Goal: Task Accomplishment & Management: Manage account settings

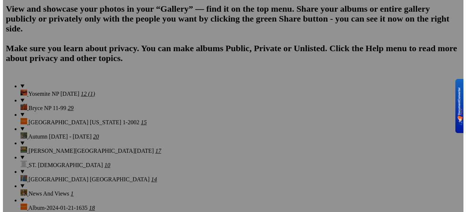
scroll to position [586, 0]
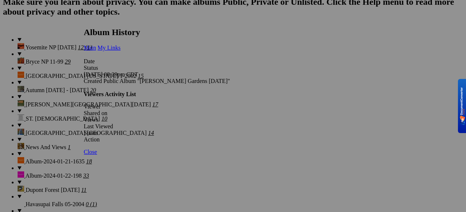
click at [97, 155] on span "Close" at bounding box center [90, 152] width 13 height 6
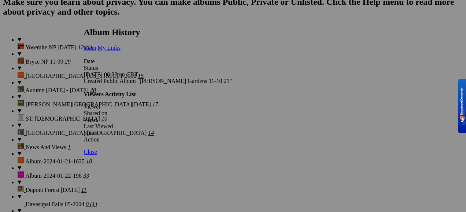
click at [97, 155] on span "Close" at bounding box center [90, 152] width 13 height 6
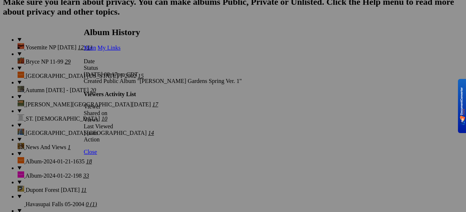
click at [97, 155] on span "Close" at bounding box center [90, 152] width 13 height 6
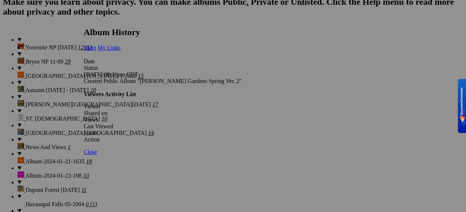
click at [97, 155] on span "Close" at bounding box center [90, 152] width 13 height 6
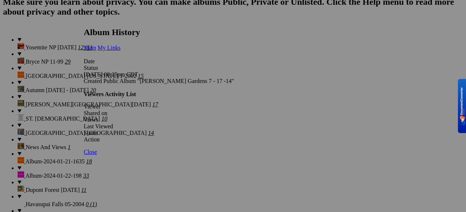
click at [97, 155] on span "Close" at bounding box center [90, 152] width 13 height 6
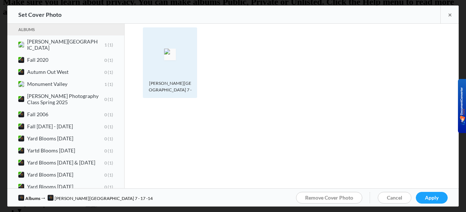
click at [193, 86] on div "Photo is hidden Gibbs Gardens 7 - 17 - 14" at bounding box center [170, 62] width 54 height 71
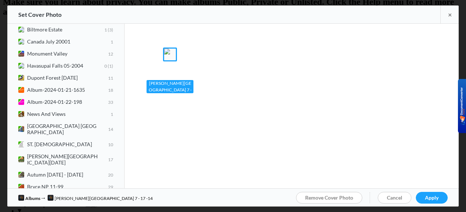
scroll to position [895, 0]
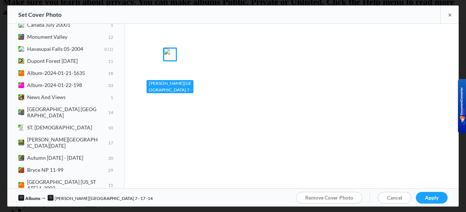
click at [188, 90] on div "Gibbs Gardens 7 - 17 - 14" at bounding box center [169, 86] width 47 height 13
click at [188, 91] on div "Gibbs Gardens 7 - 17 - 14" at bounding box center [169, 86] width 47 height 13
click at [195, 67] on div "Photo is hidden Gibbs Gardens 7 - 17 - 14" at bounding box center [170, 62] width 54 height 71
click at [47, 14] on div "Set Cover Photo" at bounding box center [39, 14] width 43 height 18
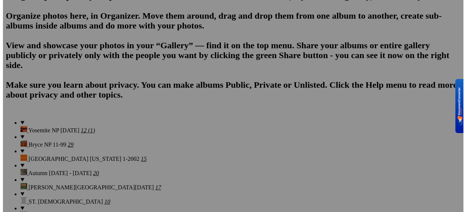
scroll to position [586, 0]
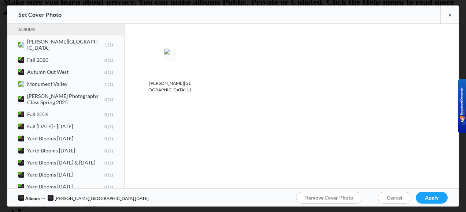
click at [207, 117] on div "Albums Bullington Gardens 1 1 Fall 2020 0 1 Autumn Out West 0 1 Monument Valley…" at bounding box center [232, 106] width 451 height 165
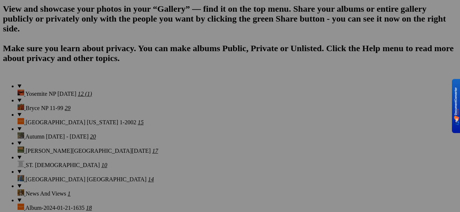
scroll to position [586, 0]
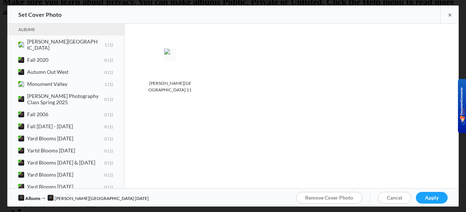
click at [139, 76] on div "Photo is hidden Gibbs Gardens 11 - 14 -14" at bounding box center [295, 67] width 326 height 81
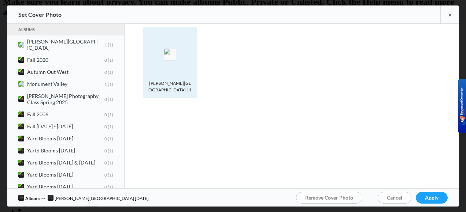
click at [192, 95] on div "Photo is hidden Gibbs Gardens 11 - 14 -14" at bounding box center [170, 62] width 54 height 71
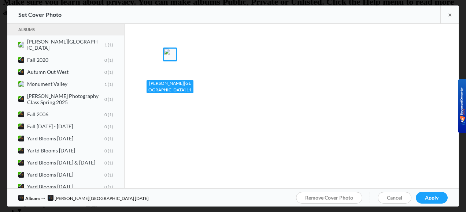
click at [192, 94] on div "Photo is hidden Gibbs Gardens 11 - 14 -14" at bounding box center [170, 62] width 54 height 71
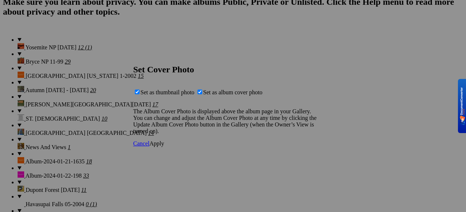
click at [164, 147] on span "Apply" at bounding box center [156, 144] width 15 height 6
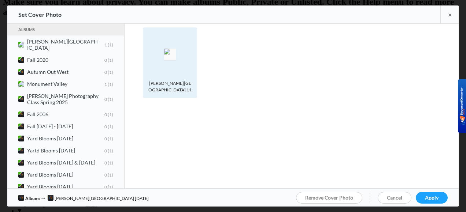
click at [182, 90] on div "[PERSON_NAME][GEOGRAPHIC_DATA] 11 - 14 -14" at bounding box center [169, 86] width 47 height 13
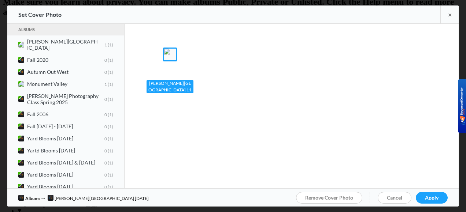
click at [187, 90] on div "[PERSON_NAME][GEOGRAPHIC_DATA] 11 - 14 -14" at bounding box center [169, 86] width 47 height 13
click at [420, 196] on link "Apply" at bounding box center [431, 198] width 32 height 12
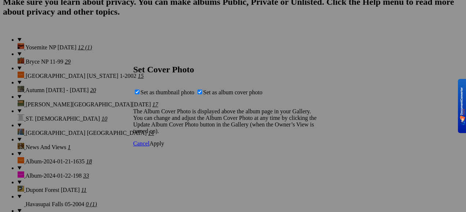
click at [149, 147] on span "Cancel" at bounding box center [141, 144] width 16 height 6
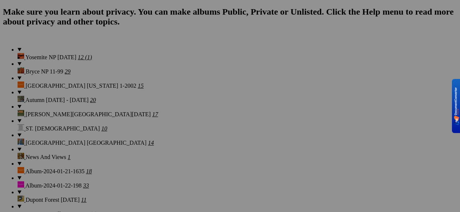
drag, startPoint x: 132, startPoint y: 124, endPoint x: 161, endPoint y: 130, distance: 29.3
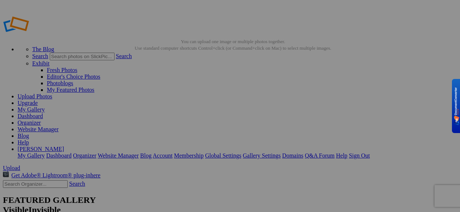
click at [45, 107] on link "My Gallery" at bounding box center [31, 110] width 27 height 6
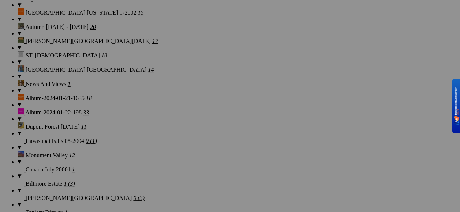
scroll to position [622, 0]
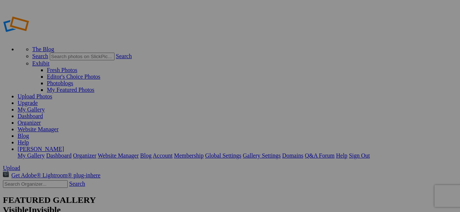
type input "[PERSON_NAME][GEOGRAPHIC_DATA] [DATE]"
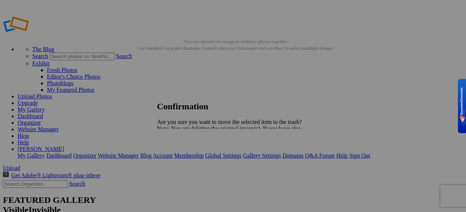
click at [182, 157] on span "Yes" at bounding box center [177, 154] width 8 height 6
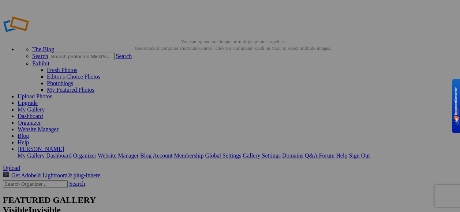
click at [45, 107] on link "My Gallery" at bounding box center [31, 110] width 27 height 6
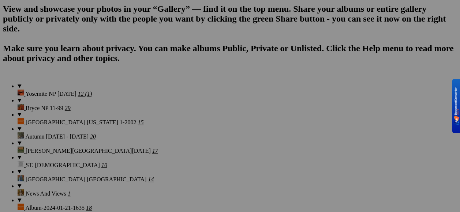
scroll to position [586, 0]
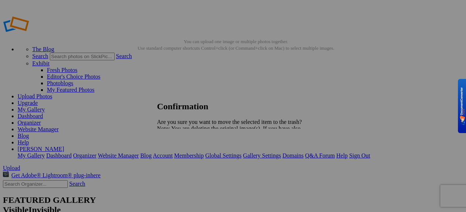
click at [182, 157] on span "Yes" at bounding box center [177, 154] width 8 height 6
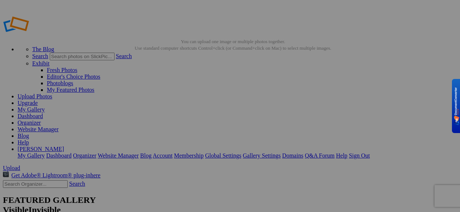
scroll to position [37, 0]
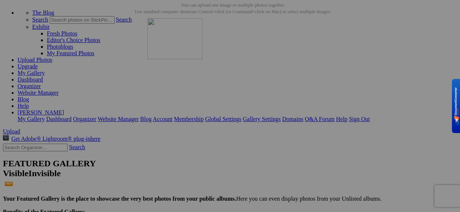
drag, startPoint x: 230, startPoint y: 116, endPoint x: 253, endPoint y: 82, distance: 40.8
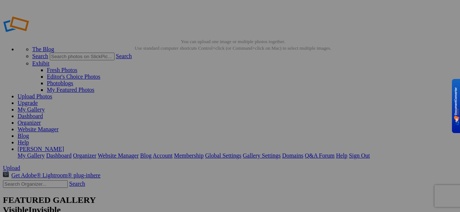
click at [45, 107] on link "My Gallery" at bounding box center [31, 110] width 27 height 6
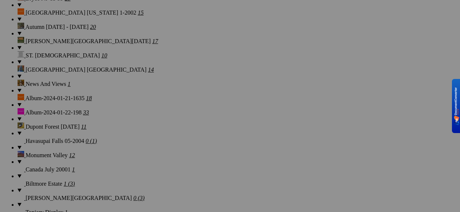
scroll to position [622, 0]
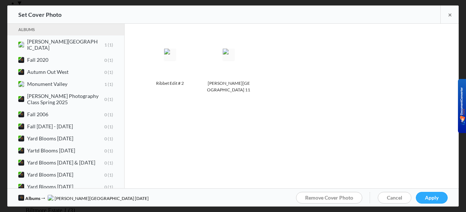
click at [426, 199] on span "Apply" at bounding box center [432, 198] width 14 height 6
click at [143, 129] on span "Ok" at bounding box center [139, 126] width 7 height 6
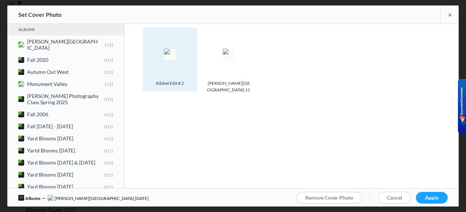
click at [169, 60] on img at bounding box center [170, 55] width 12 height 12
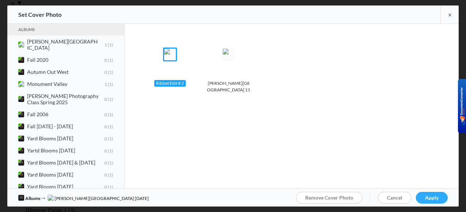
click at [421, 195] on link "Apply" at bounding box center [431, 198] width 32 height 12
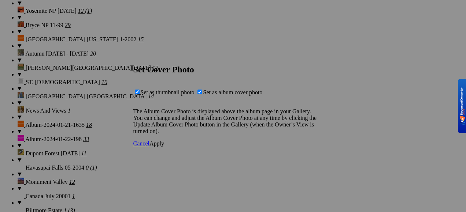
click at [164, 147] on link "Apply" at bounding box center [156, 144] width 15 height 6
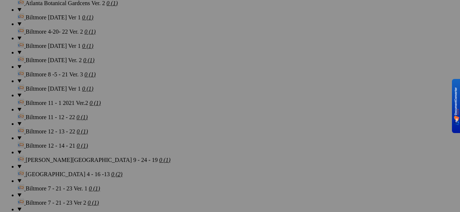
scroll to position [1304, 0]
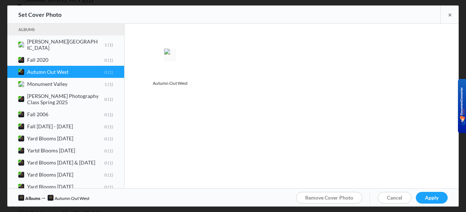
click at [252, 68] on div "Photo is hidden Autumn Out West" at bounding box center [295, 64] width 305 height 74
click at [389, 45] on div "Photo is hidden Autumn Out West" at bounding box center [295, 64] width 305 height 74
click at [395, 196] on span "Cancel" at bounding box center [394, 198] width 15 height 6
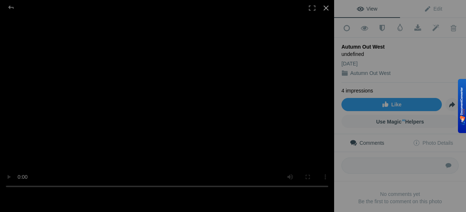
click at [326, 8] on div at bounding box center [326, 8] width 16 height 16
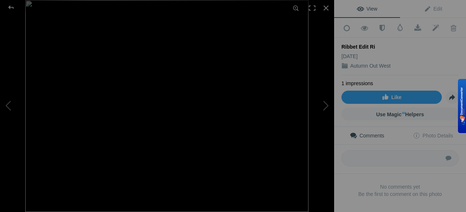
click at [227, 138] on img at bounding box center [166, 106] width 283 height 212
click at [341, 173] on div "Submit No comments yet Be the first to comment on this photo" at bounding box center [400, 177] width 132 height 64
click at [275, 146] on img at bounding box center [167, 101] width 329 height 247
click at [275, 146] on img at bounding box center [166, 106] width 283 height 212
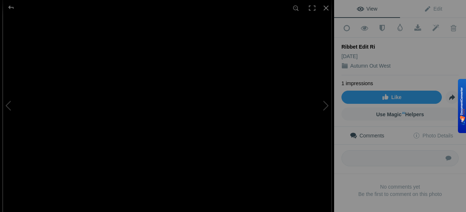
click at [275, 145] on img at bounding box center [167, 99] width 329 height 247
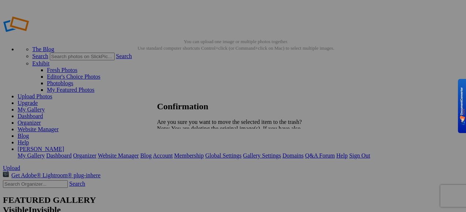
click at [182, 157] on link "Yes" at bounding box center [177, 154] width 8 height 6
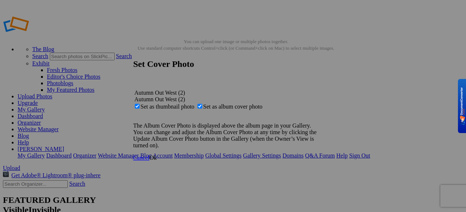
click at [157, 161] on span "Ok" at bounding box center [152, 158] width 7 height 6
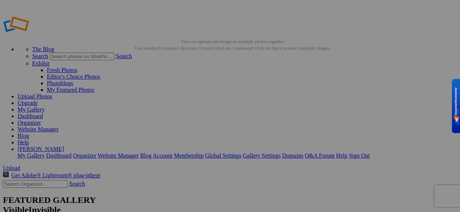
click at [41, 120] on link "Organizer" at bounding box center [29, 123] width 23 height 6
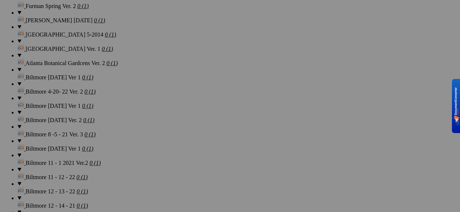
scroll to position [1281, 0]
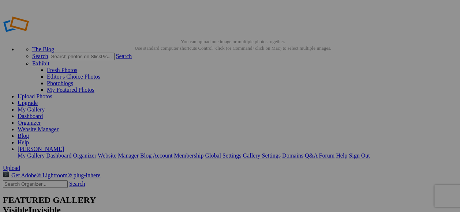
click at [64, 146] on link "[PERSON_NAME]" at bounding box center [41, 149] width 46 height 6
click at [41, 120] on link "Organizer" at bounding box center [29, 123] width 23 height 6
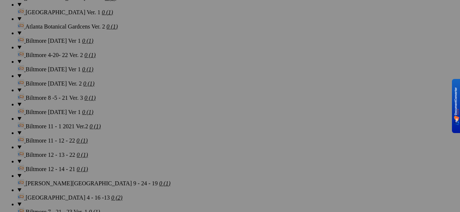
scroll to position [1304, 0]
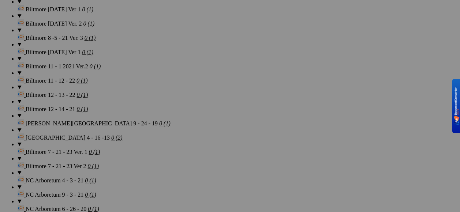
scroll to position [1268, 0]
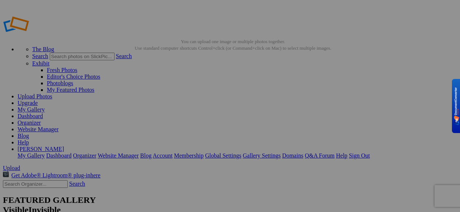
type input "Fall [DATE] - [DATE]"
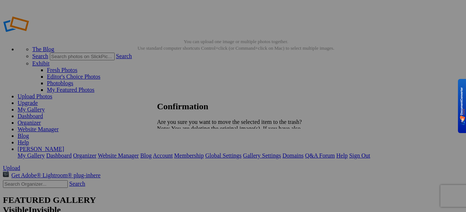
click at [182, 157] on span "Yes" at bounding box center [177, 154] width 8 height 6
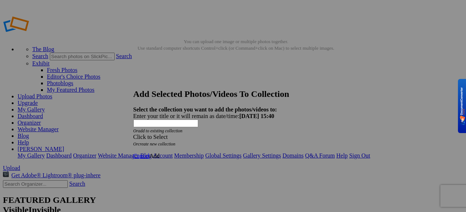
click at [160, 153] on link "Add" at bounding box center [154, 156] width 10 height 6
click at [160, 153] on span "Add" at bounding box center [154, 156] width 10 height 6
click at [149, 153] on span "Cancel" at bounding box center [141, 156] width 16 height 6
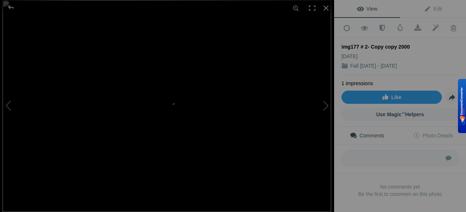
click at [231, 132] on img at bounding box center [167, 106] width 328 height 212
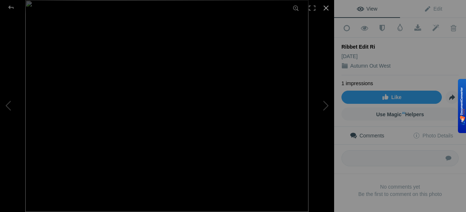
click at [326, 7] on div at bounding box center [326, 8] width 16 height 16
